Goal: Find specific page/section: Find specific page/section

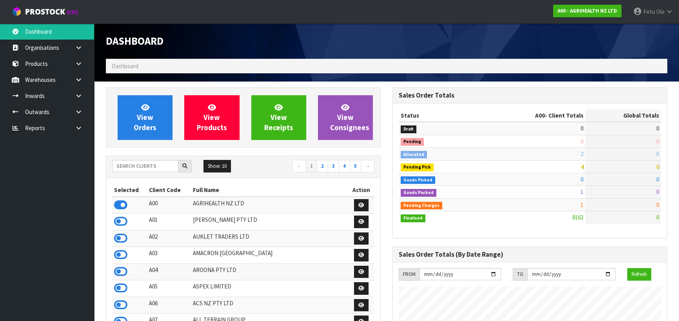
scroll to position [592, 286]
click at [159, 164] on input "text" at bounding box center [145, 166] width 66 height 12
type input "K01"
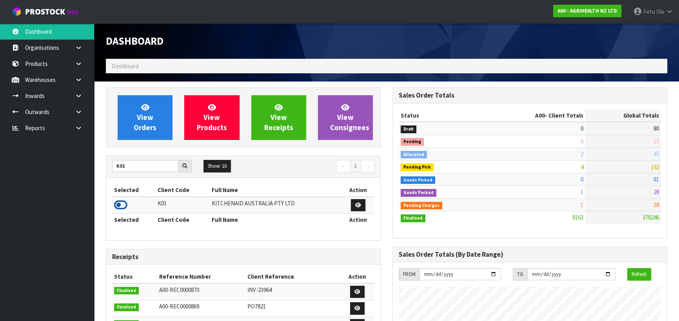
click at [119, 202] on icon at bounding box center [120, 205] width 13 height 12
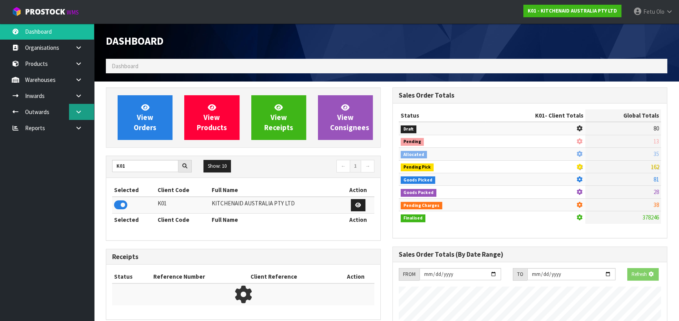
scroll to position [488, 286]
drag, startPoint x: 81, startPoint y: 110, endPoint x: 72, endPoint y: 131, distance: 23.4
click at [81, 110] on icon at bounding box center [78, 112] width 7 height 6
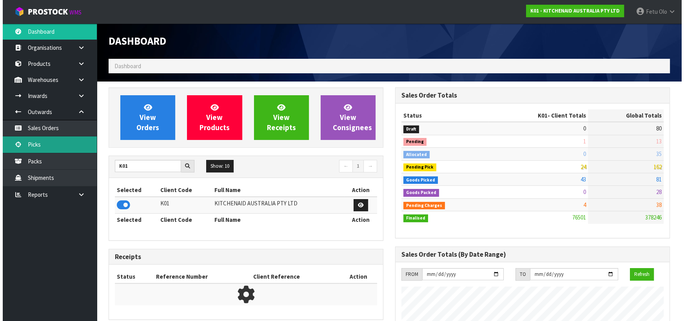
scroll to position [592, 286]
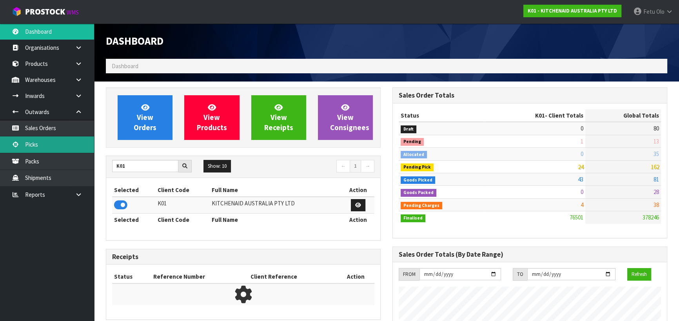
click at [50, 142] on link "Picks" at bounding box center [47, 144] width 94 height 16
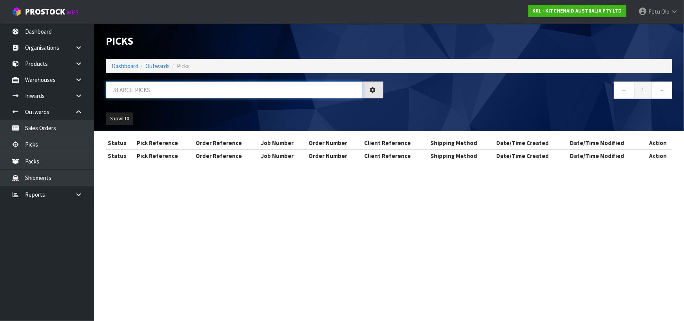
click at [151, 92] on input "text" at bounding box center [234, 89] width 257 height 17
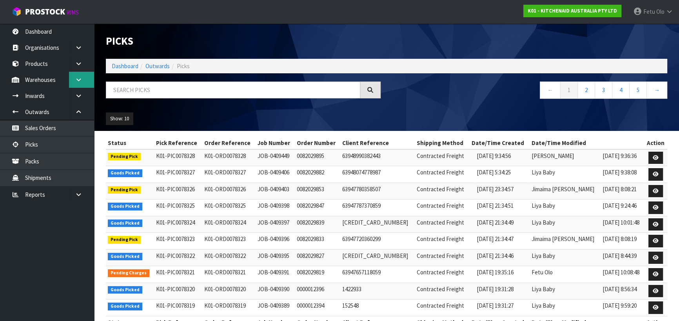
click at [74, 76] on link at bounding box center [81, 80] width 25 height 16
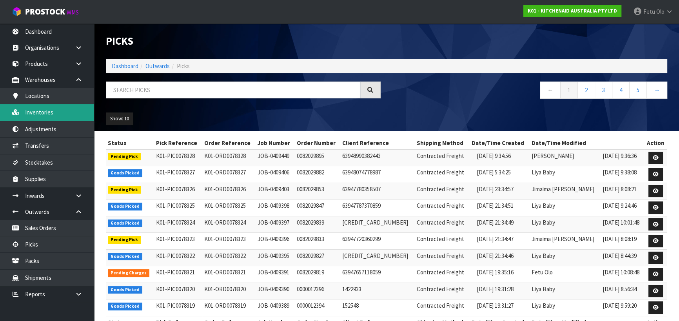
click at [45, 111] on link "Inventories" at bounding box center [47, 112] width 94 height 16
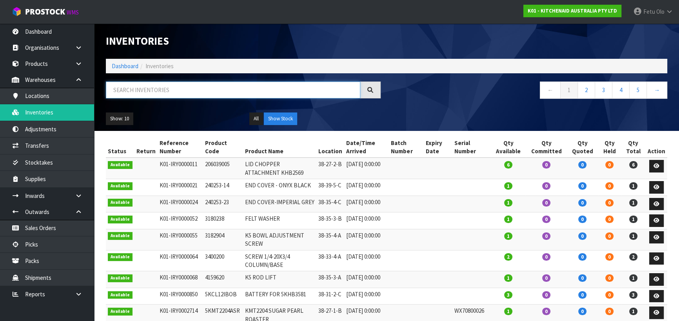
click at [183, 84] on input "text" at bounding box center [233, 89] width 254 height 17
type input "WD2957470"
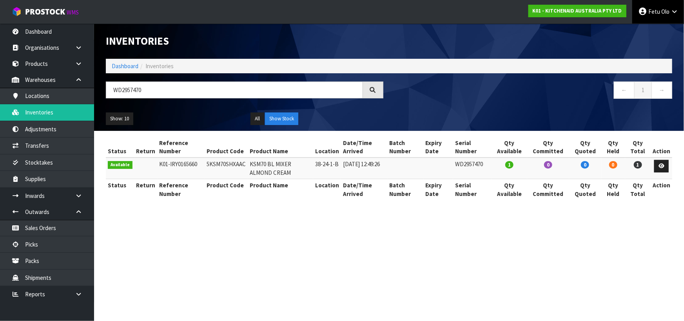
drag, startPoint x: 653, startPoint y: 16, endPoint x: 658, endPoint y: 28, distance: 12.6
click at [654, 16] on link "Fetu Olo" at bounding box center [658, 12] width 52 height 24
click at [655, 30] on link "Logout" at bounding box center [652, 31] width 62 height 11
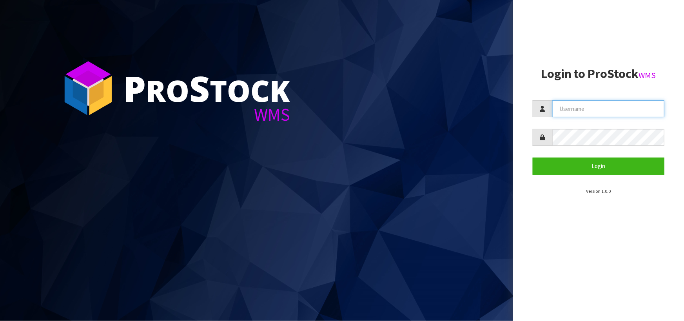
click at [575, 110] on input "text" at bounding box center [608, 108] width 112 height 17
type input "liya"
click at [532, 157] on button "Login" at bounding box center [598, 165] width 132 height 17
